Goal: Information Seeking & Learning: Stay updated

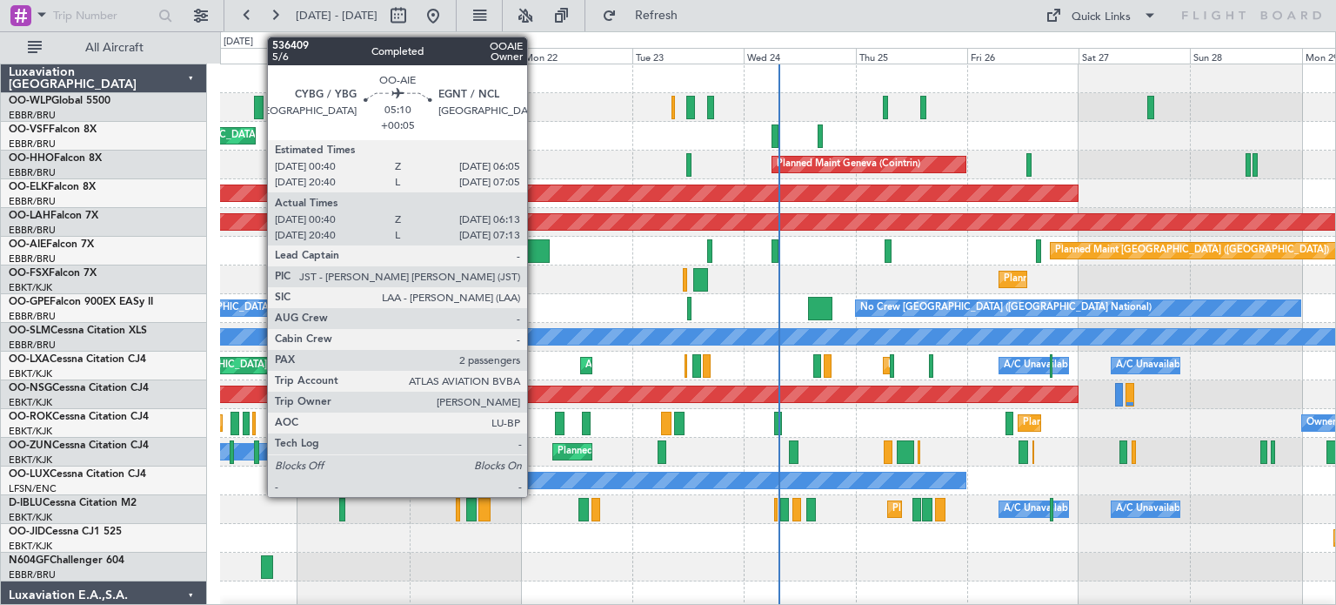
click at [535, 250] on div at bounding box center [537, 250] width 26 height 23
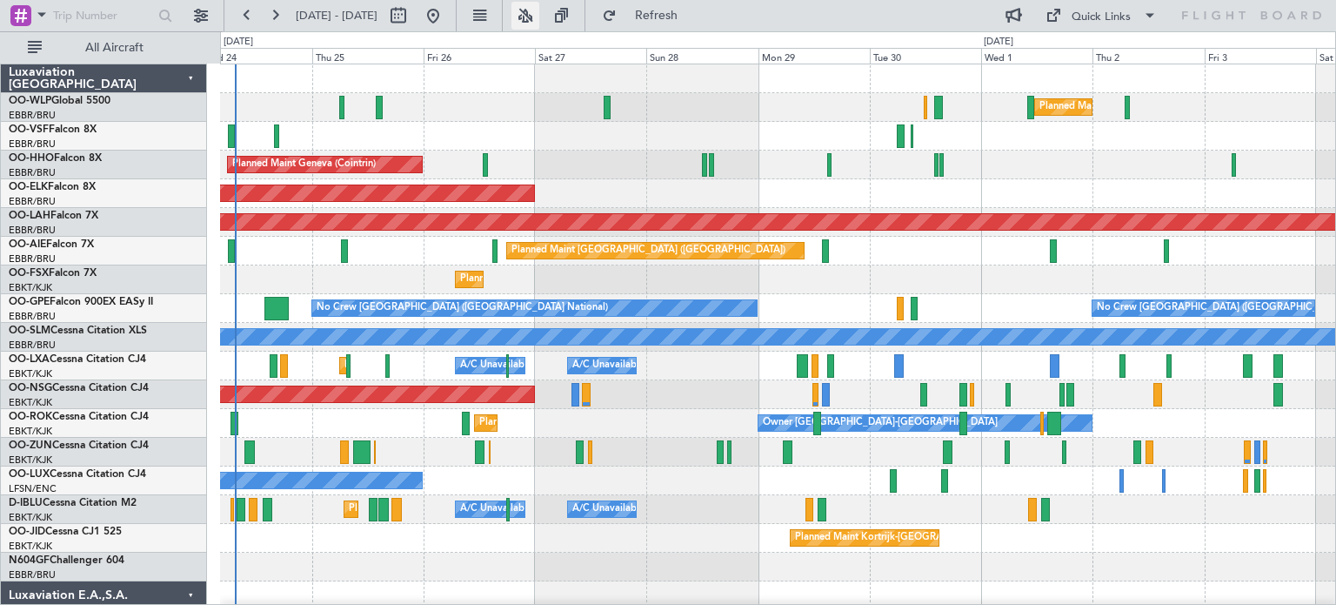
click at [539, 17] on button at bounding box center [525, 16] width 28 height 28
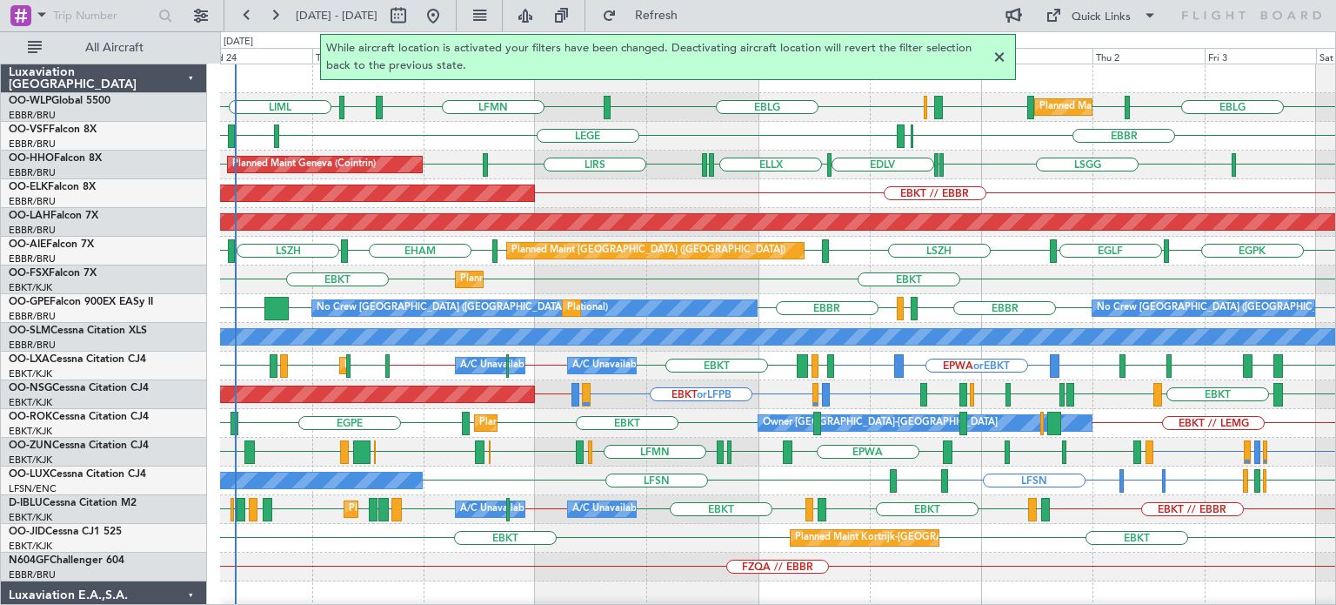
click at [1000, 53] on div at bounding box center [999, 57] width 21 height 21
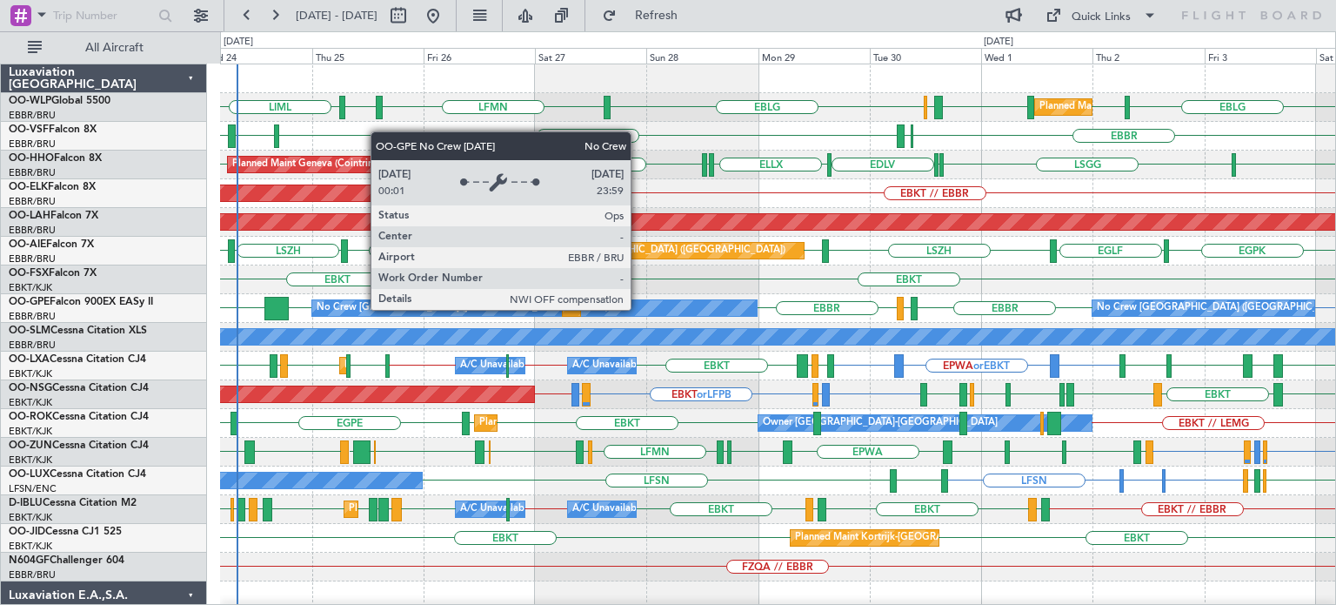
click at [655, 193] on div "Planned Maint Kortrijk-[GEOGRAPHIC_DATA] EBKT // EBBR" at bounding box center [777, 193] width 1115 height 29
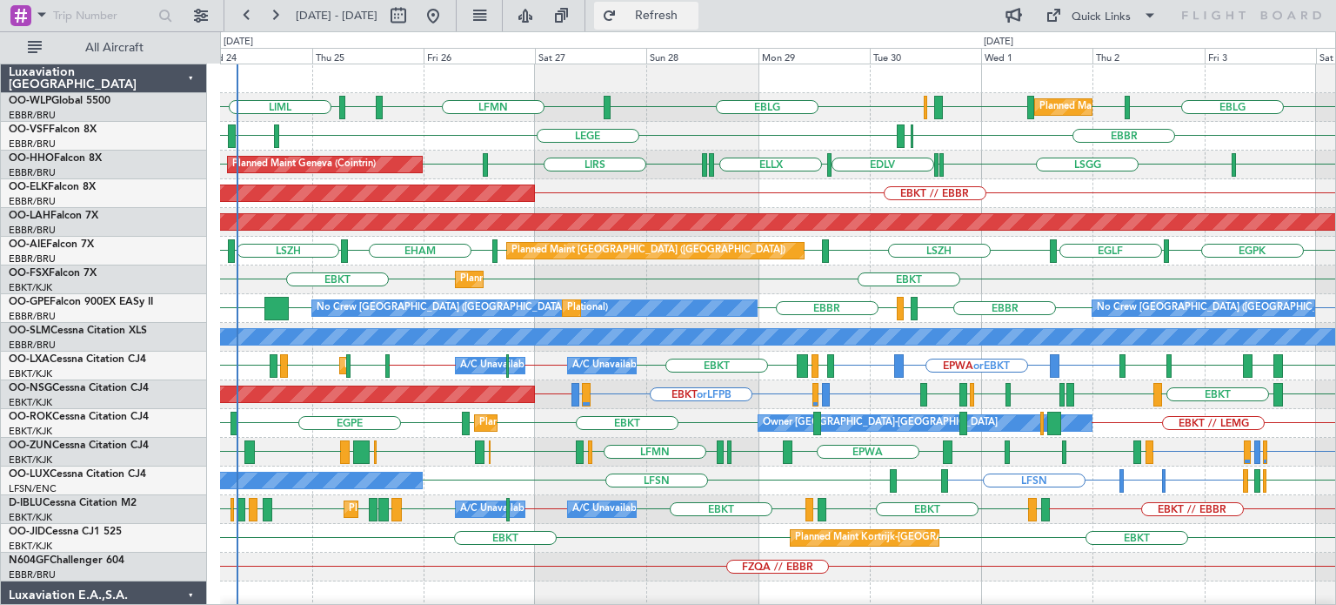
click at [693, 17] on span "Refresh" at bounding box center [656, 16] width 73 height 12
click at [783, 197] on div "EBKT // EBBR Planned Maint [GEOGRAPHIC_DATA]-[GEOGRAPHIC_DATA]" at bounding box center [777, 193] width 1115 height 29
click at [619, 194] on div "EBKT // EBBR Planned Maint [GEOGRAPHIC_DATA]-[GEOGRAPHIC_DATA]" at bounding box center [777, 193] width 1115 height 29
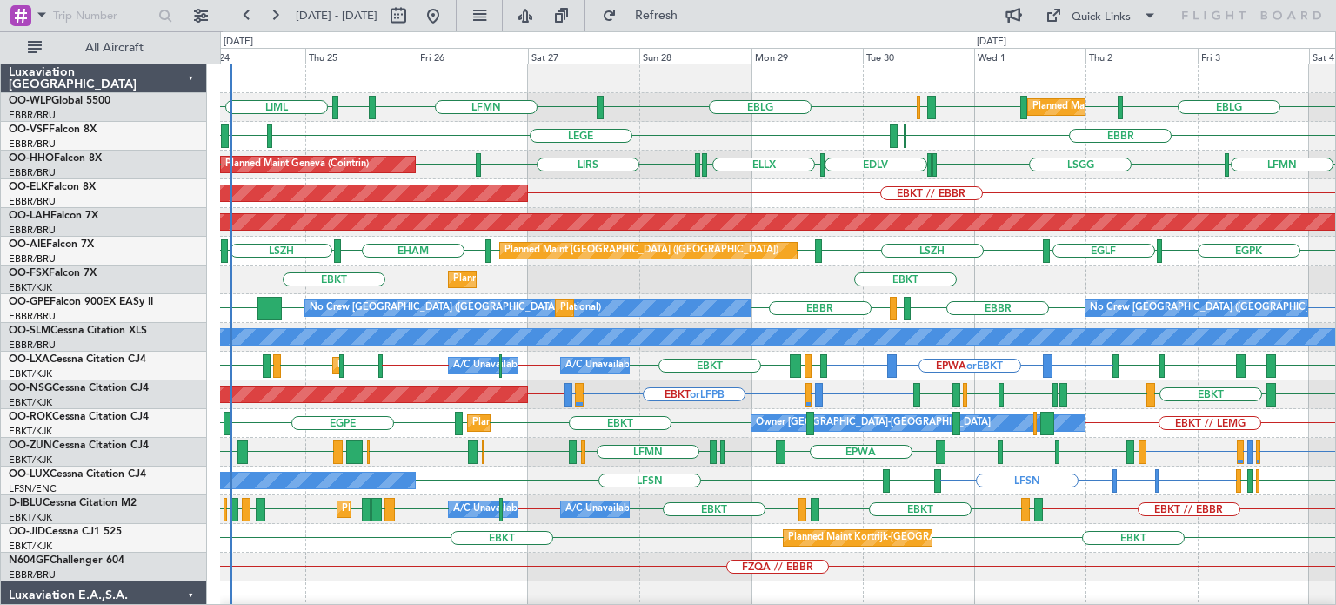
click at [452, 123] on div "LFMN EBLG LIML LHDC LHDC ELLX EBLG EBLG LIML Planned Maint Milan ([GEOGRAPHIC_D…" at bounding box center [777, 580] width 1115 height 1033
click at [739, 138] on div "EBBR [GEOGRAPHIC_DATA] ELLX LEGE LFMN" at bounding box center [777, 136] width 1115 height 29
click at [755, 297] on div "EBBR [GEOGRAPHIC_DATA] LFMD [GEOGRAPHIC_DATA] [GEOGRAPHIC_DATA] [GEOGRAPHIC_DAT…" at bounding box center [777, 308] width 1115 height 29
click at [295, 318] on div "EBLG LIML LHDC LHDC ELLX EBLG LFMN EBLG LIML Planned Maint Milan ([GEOGRAPHIC_D…" at bounding box center [777, 580] width 1115 height 1033
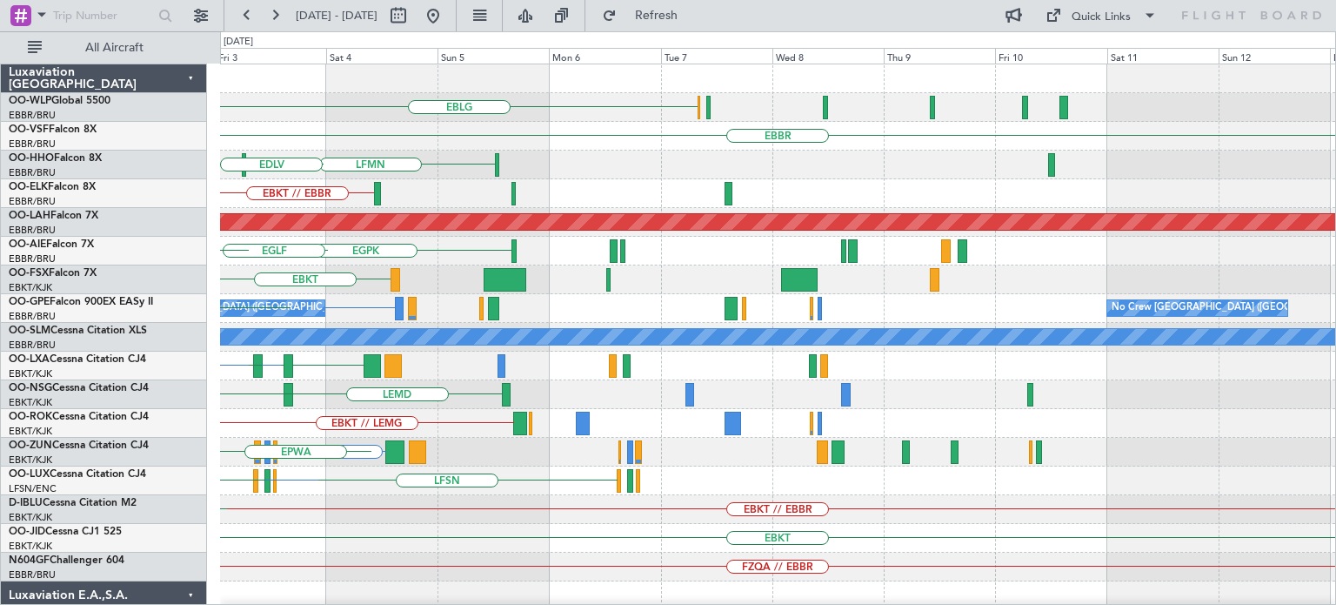
click at [98, 458] on div "EBLG LIML Planned Maint Milan ([GEOGRAPHIC_DATA]) LHDC LHDC ELLX [GEOGRAPHIC_DA…" at bounding box center [668, 317] width 1336 height 573
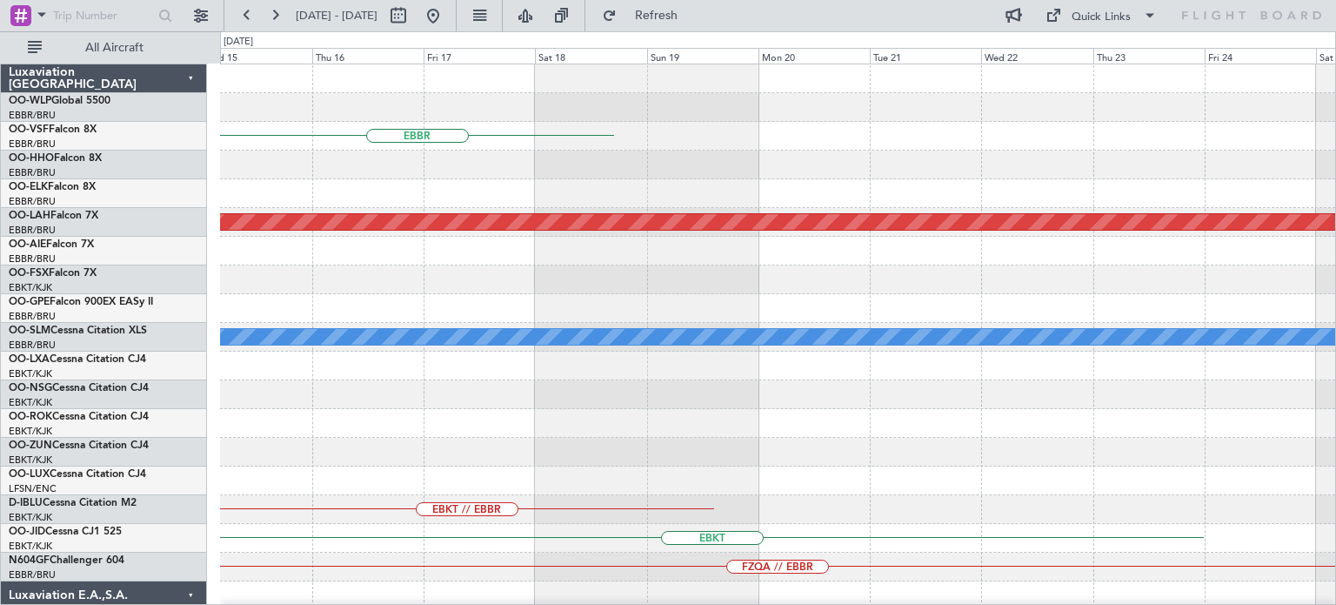
click at [439, 493] on div "EBBR Planned [GEOGRAPHIC_DATA][PERSON_NAME]-[GEOGRAPHIC_DATA][PERSON_NAME] ([GE…" at bounding box center [777, 580] width 1115 height 1033
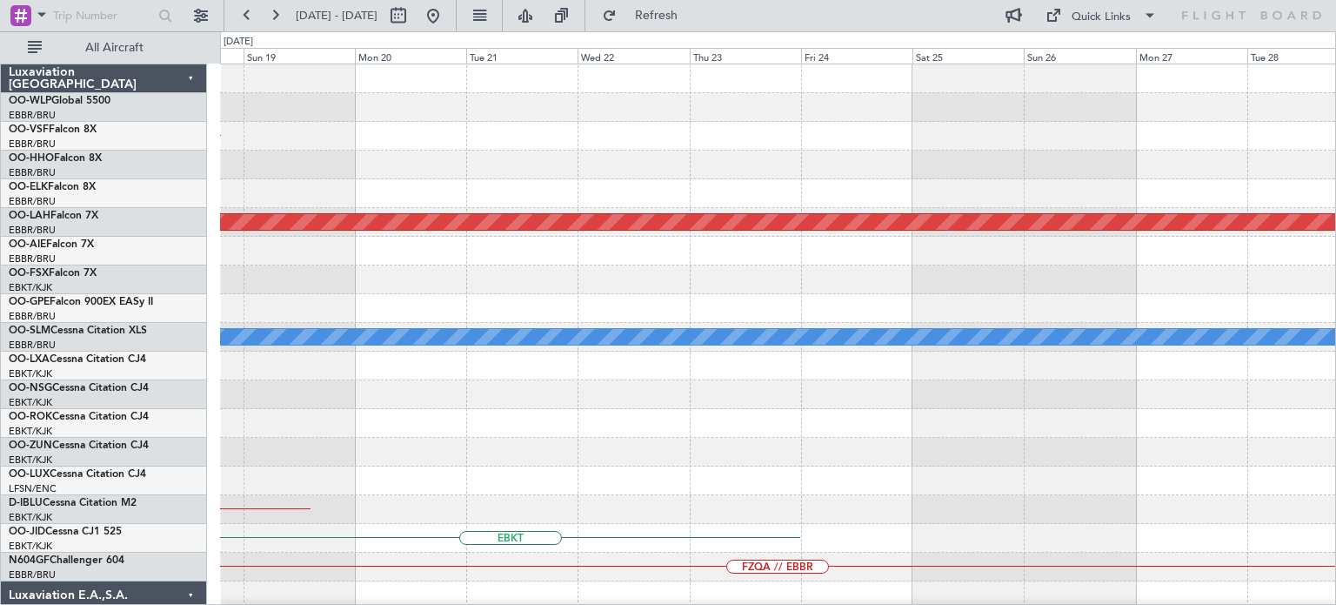
click at [693, 514] on div "EBBR Planned [GEOGRAPHIC_DATA][PERSON_NAME]-[GEOGRAPHIC_DATA][PERSON_NAME] ([GE…" at bounding box center [777, 580] width 1115 height 1033
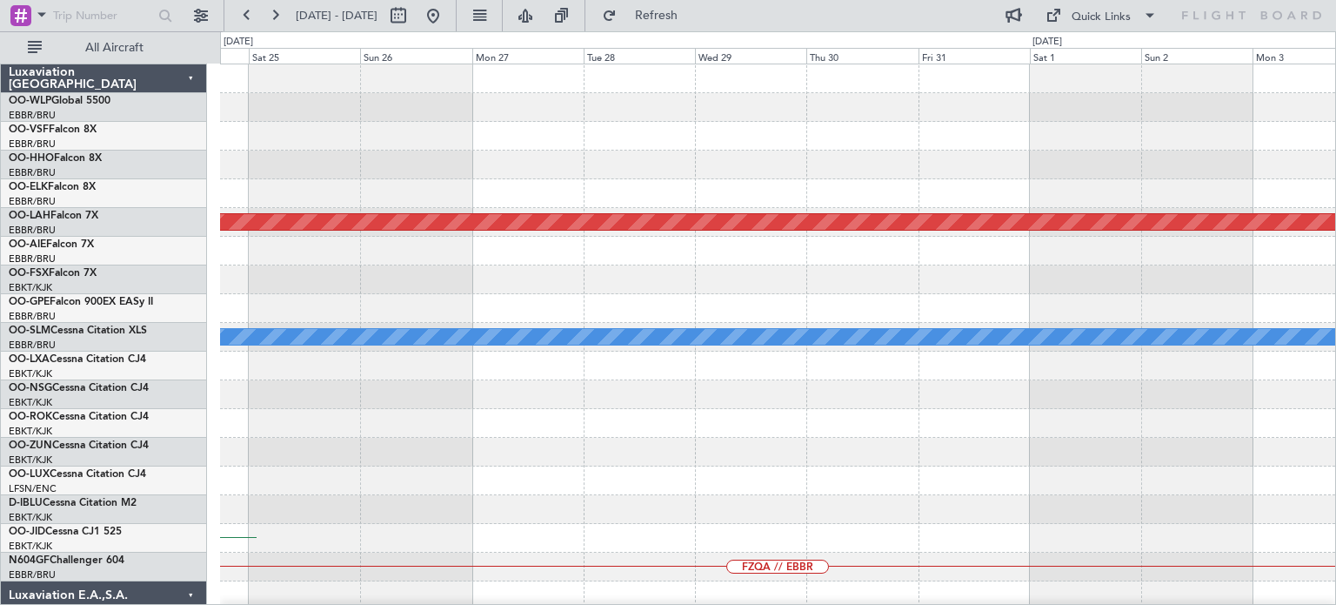
click at [578, 484] on div "Planned Maint [PERSON_NAME]-[GEOGRAPHIC_DATA][PERSON_NAME] ([GEOGRAPHIC_DATA][P…" at bounding box center [777, 580] width 1115 height 1033
click at [524, 441] on div "Planned Maint [PERSON_NAME]-[GEOGRAPHIC_DATA][PERSON_NAME] ([GEOGRAPHIC_DATA][P…" at bounding box center [777, 580] width 1115 height 1033
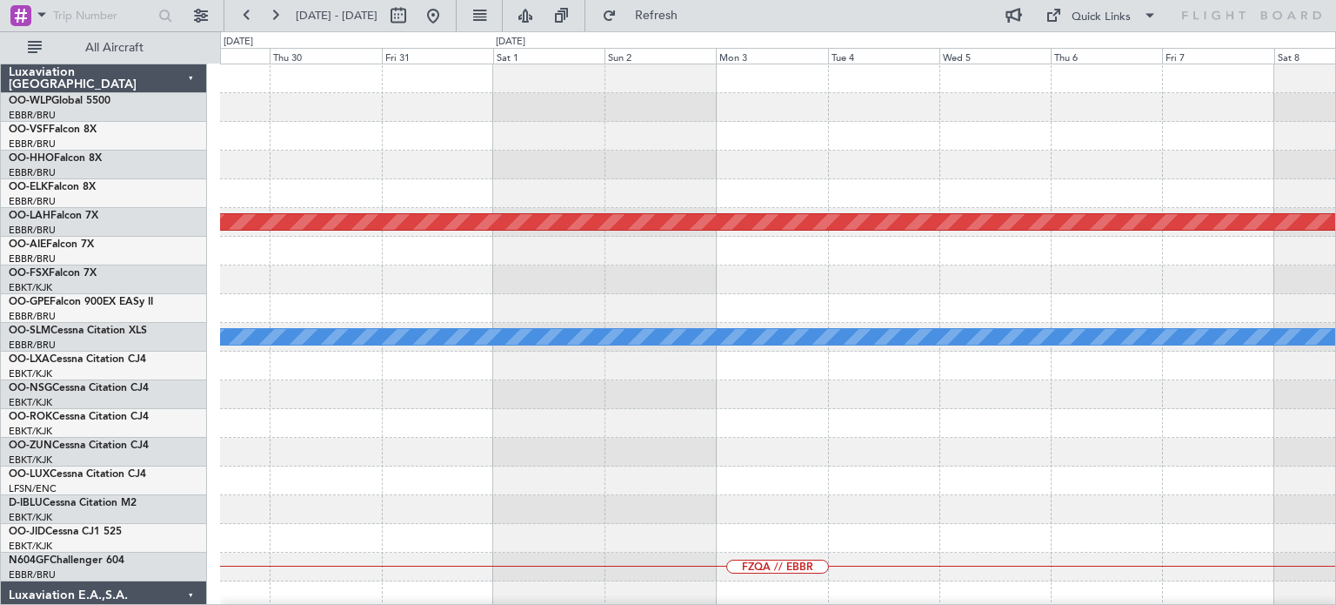
click at [653, 396] on div "Planned Maint [PERSON_NAME]-[GEOGRAPHIC_DATA][PERSON_NAME] ([GEOGRAPHIC_DATA][P…" at bounding box center [777, 580] width 1115 height 1033
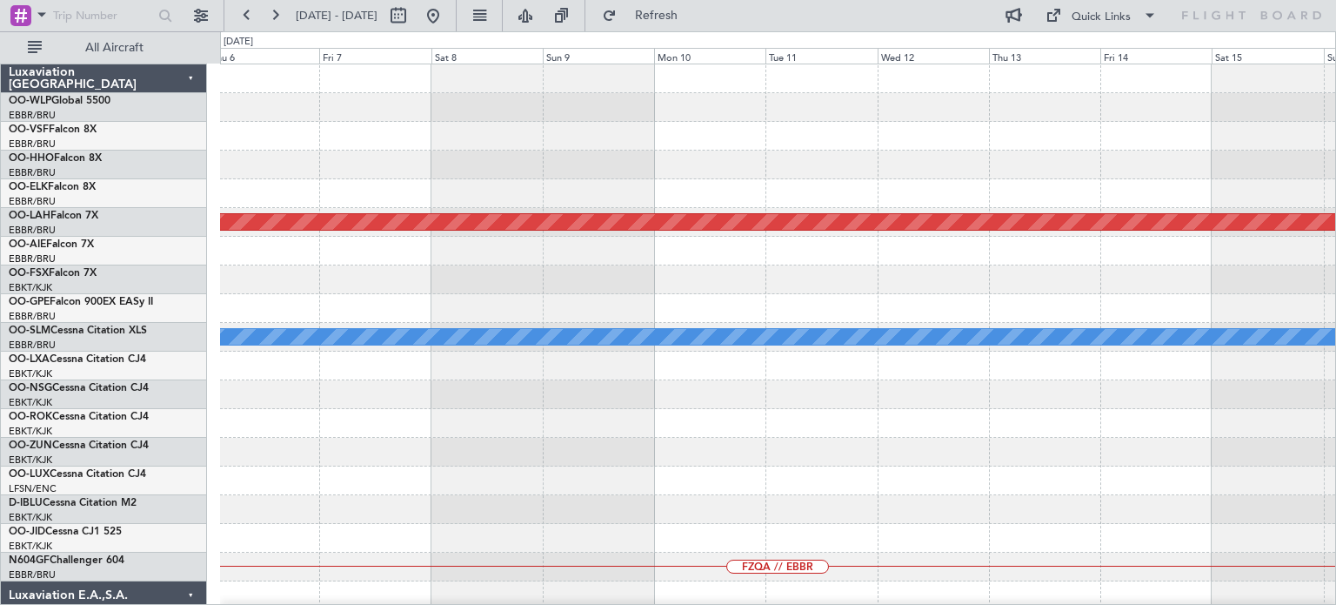
click at [678, 408] on div "Planned Maint [PERSON_NAME]-[GEOGRAPHIC_DATA][PERSON_NAME] ([GEOGRAPHIC_DATA][P…" at bounding box center [777, 580] width 1115 height 1033
click at [736, 381] on div "Planned Maint [PERSON_NAME]-[GEOGRAPHIC_DATA][PERSON_NAME] ([GEOGRAPHIC_DATA][P…" at bounding box center [777, 580] width 1115 height 1033
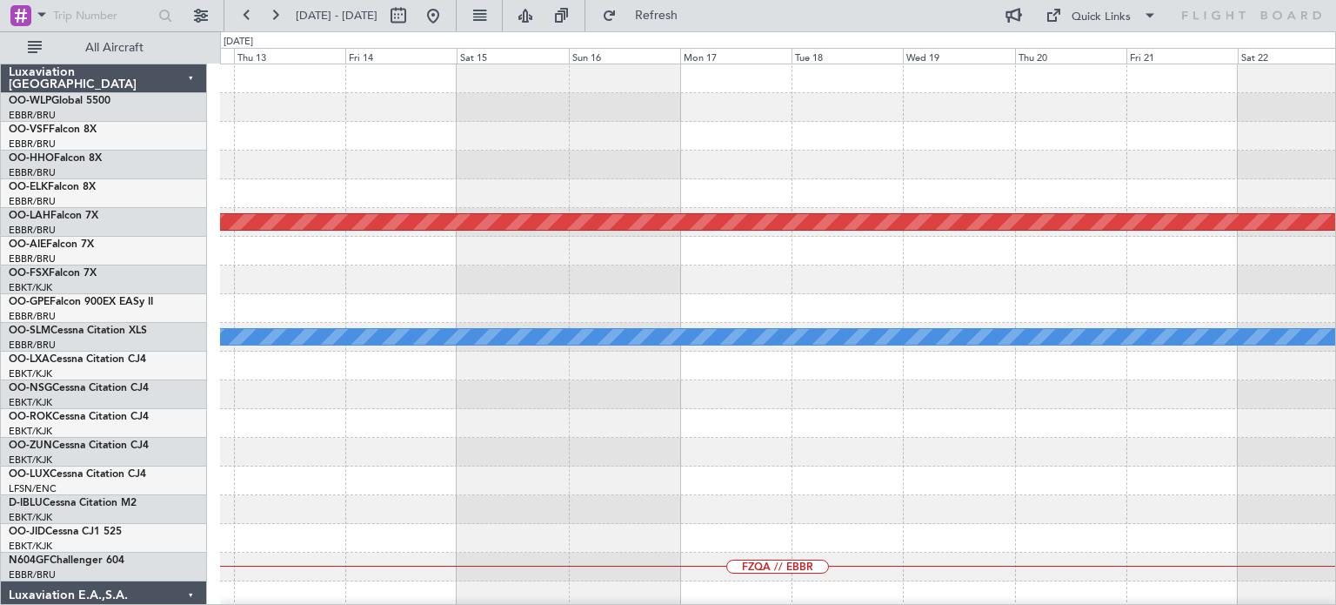
click at [695, 378] on div "Planned Maint [PERSON_NAME]-[GEOGRAPHIC_DATA][PERSON_NAME] ([GEOGRAPHIC_DATA][P…" at bounding box center [777, 580] width 1115 height 1033
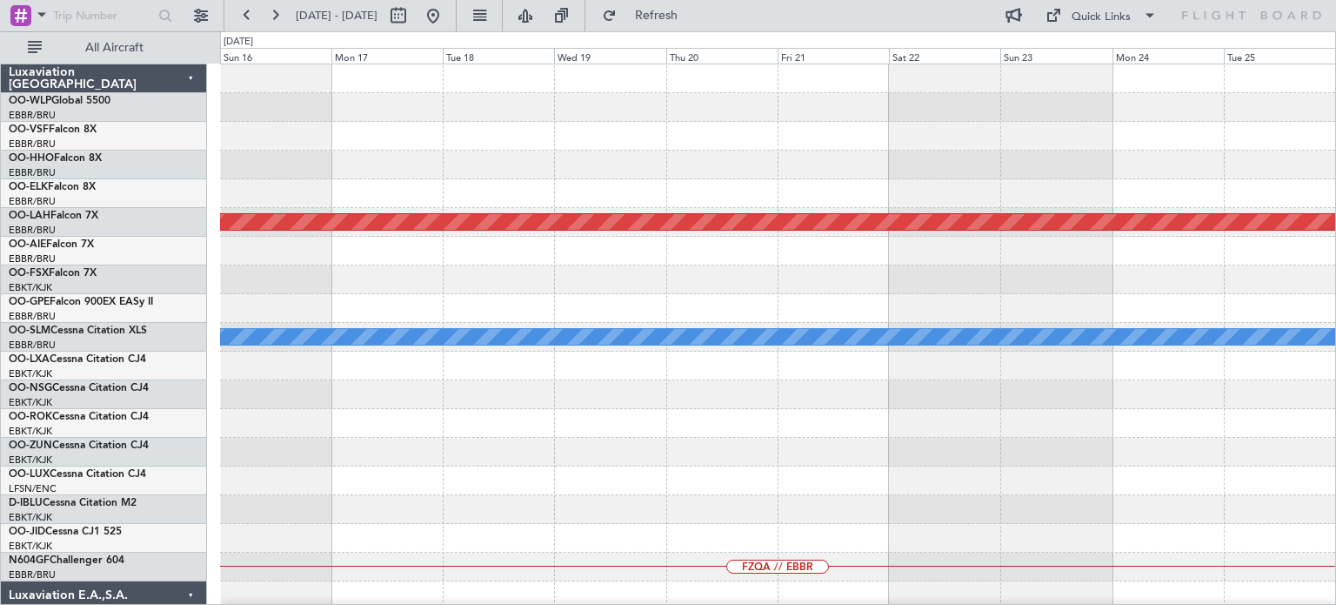
click at [808, 391] on div "Planned Maint [PERSON_NAME]-[GEOGRAPHIC_DATA][PERSON_NAME] ([GEOGRAPHIC_DATA][P…" at bounding box center [777, 580] width 1115 height 1033
click at [387, 404] on div "Planned Maint [PERSON_NAME]-[GEOGRAPHIC_DATA][PERSON_NAME] ([GEOGRAPHIC_DATA][P…" at bounding box center [777, 537] width 1115 height 947
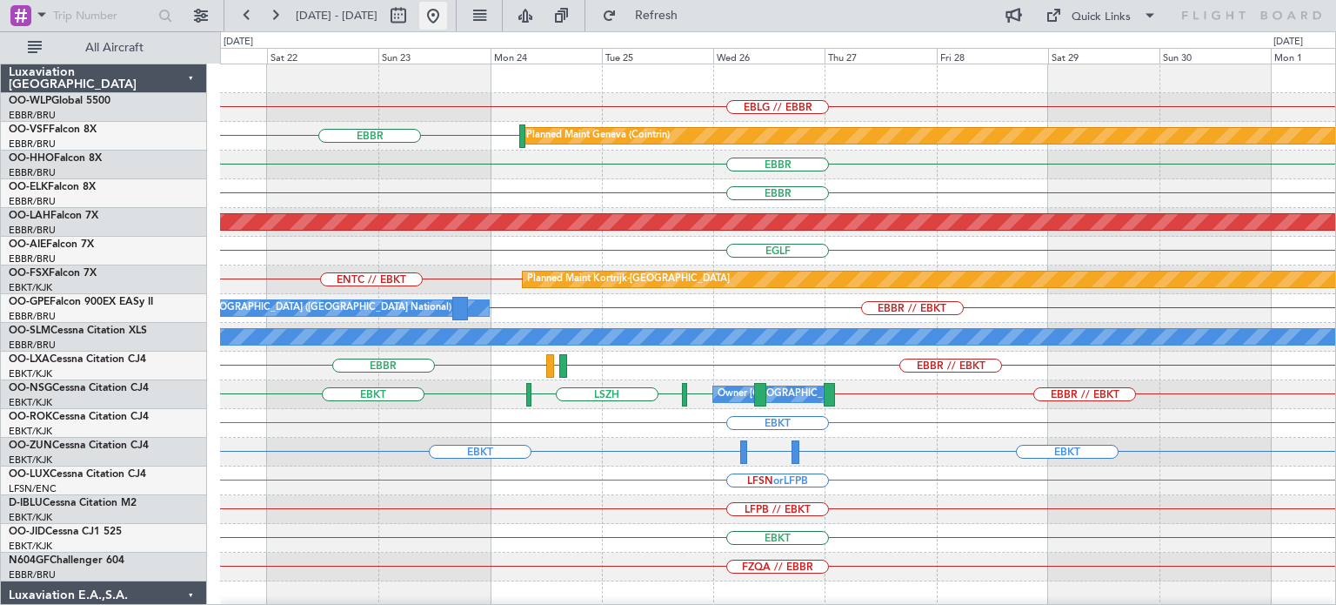
click at [447, 20] on button at bounding box center [433, 16] width 28 height 28
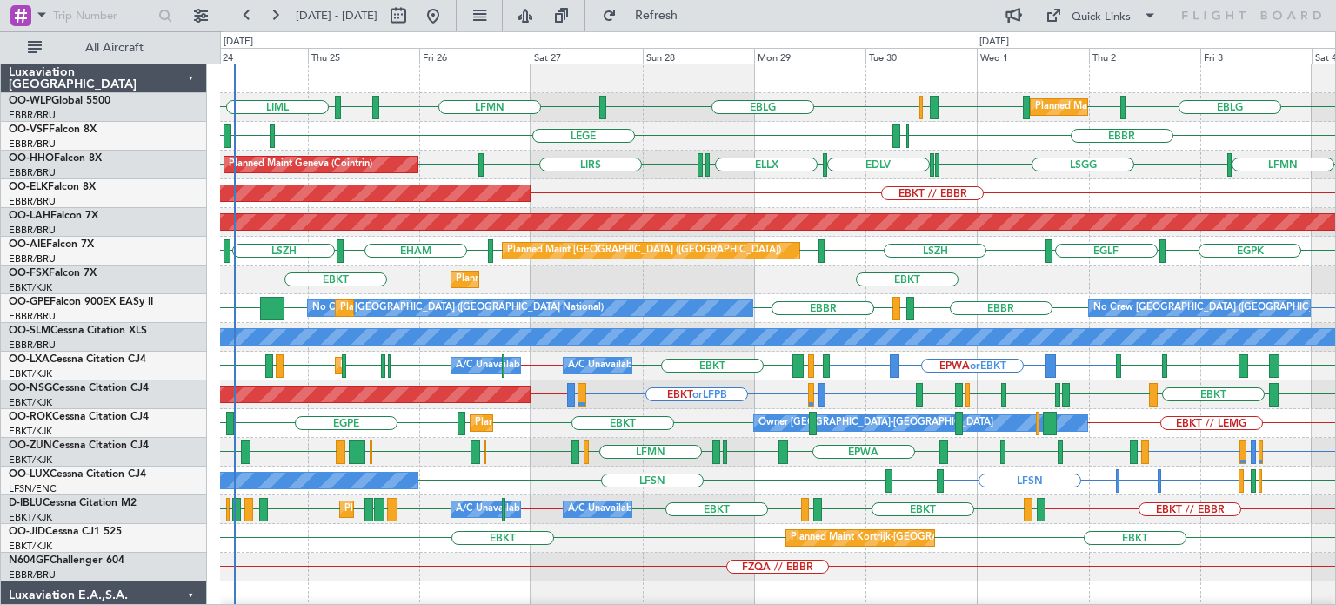
click at [669, 128] on div "EBBR [GEOGRAPHIC_DATA] LEGE ELLX LFMN" at bounding box center [777, 136] width 1115 height 29
click at [670, 177] on div "LSGG [GEOGRAPHIC_DATA] LFMN ELLX EDLV ELLX [GEOGRAPHIC_DATA] LIRS [GEOGRAPHIC_D…" at bounding box center [777, 164] width 1115 height 29
